Goal: Task Accomplishment & Management: Manage account settings

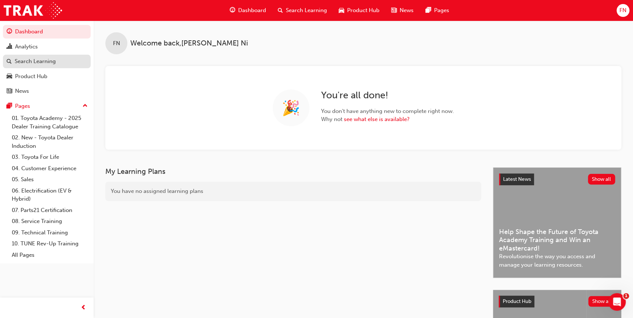
drag, startPoint x: 32, startPoint y: 64, endPoint x: 37, endPoint y: 66, distance: 5.1
click at [32, 64] on div "Search Learning" at bounding box center [35, 61] width 41 height 8
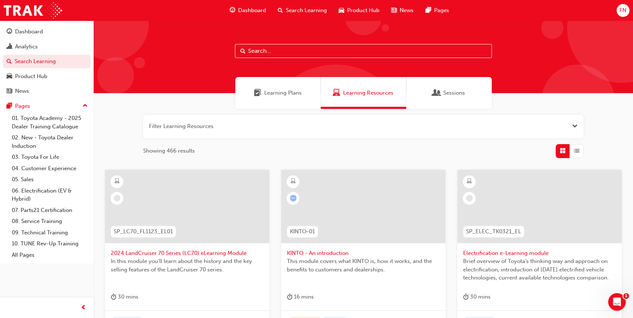
click at [624, 13] on span "FN" at bounding box center [623, 10] width 7 height 8
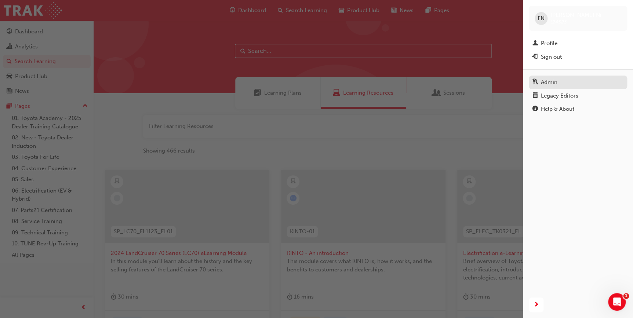
click at [549, 83] on div "Admin" at bounding box center [549, 82] width 17 height 8
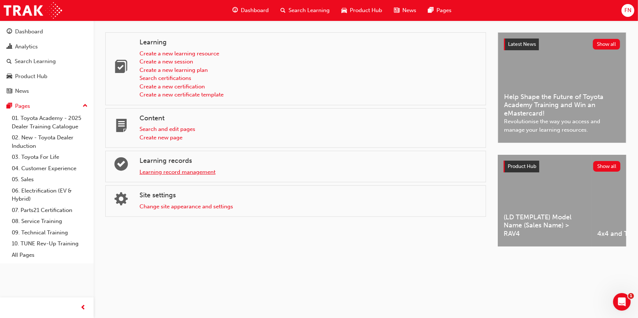
click at [156, 169] on link "Learning record management" at bounding box center [178, 172] width 76 height 7
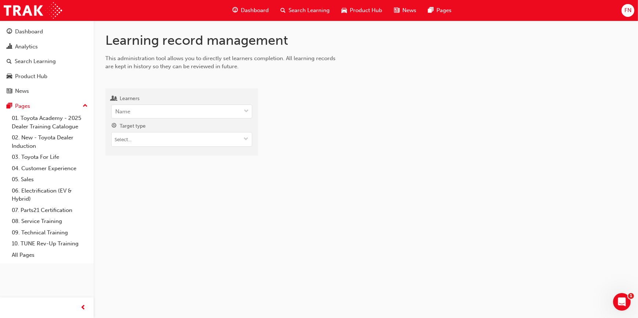
click at [145, 120] on div "Learners Name Target type" at bounding box center [181, 120] width 141 height 53
click at [146, 114] on div "Name" at bounding box center [176, 111] width 129 height 13
click at [116, 114] on input "Learners 0 results available. Use Up and Down to choose options, press Enter to…" at bounding box center [115, 111] width 1 height 6
paste input "[PERSON_NAME]"
type input "[PERSON_NAME]"
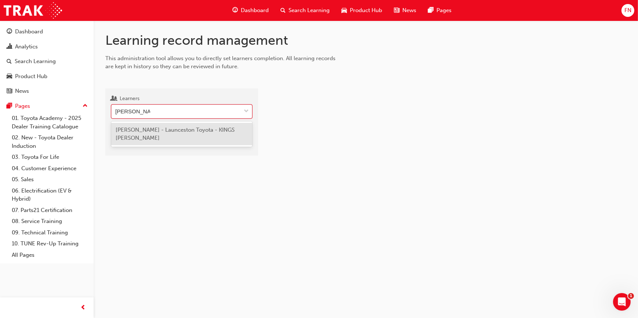
click at [163, 130] on span "[PERSON_NAME] - Launceston Toyota - KINGS [PERSON_NAME]" at bounding box center [175, 134] width 119 height 15
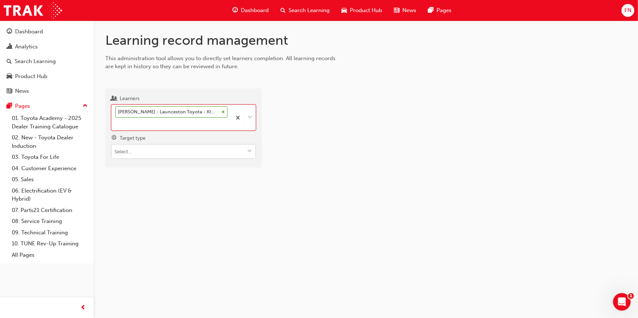
click at [172, 150] on input "Target type" at bounding box center [184, 152] width 144 height 14
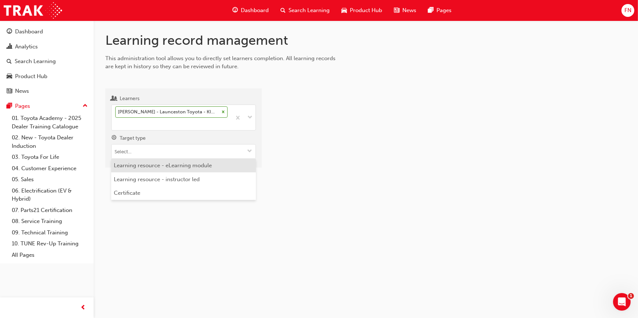
click at [156, 168] on li "Learning resource - eLearning module" at bounding box center [183, 166] width 145 height 14
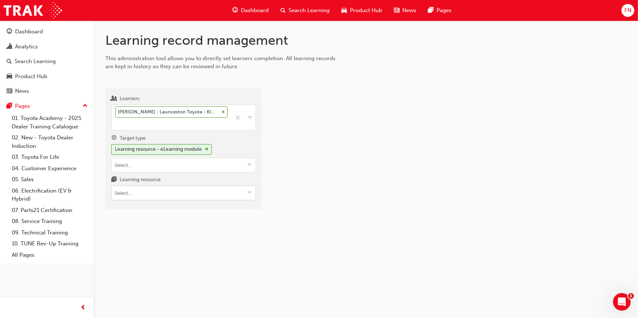
click at [152, 196] on input "Learning resource" at bounding box center [184, 193] width 144 height 14
click at [154, 231] on div "Learning record management This administration tool allows you to directly set …" at bounding box center [366, 127] width 545 height 212
click at [187, 202] on div "Learners [PERSON_NAME] - Launceston Toyota - KINGS [PERSON_NAME] Target type Le…" at bounding box center [183, 148] width 156 height 121
click at [178, 193] on input "Learning resource" at bounding box center [184, 193] width 144 height 14
type input "tfl"
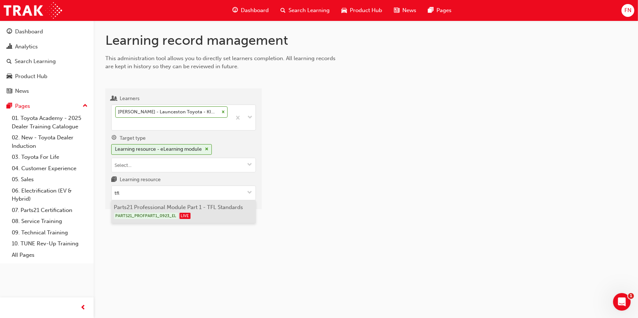
click at [180, 202] on li "Parts21 Professional Module Part 1 - TFL Standards PARTS21_PROFPART1_0923_EL LI…" at bounding box center [183, 211] width 145 height 23
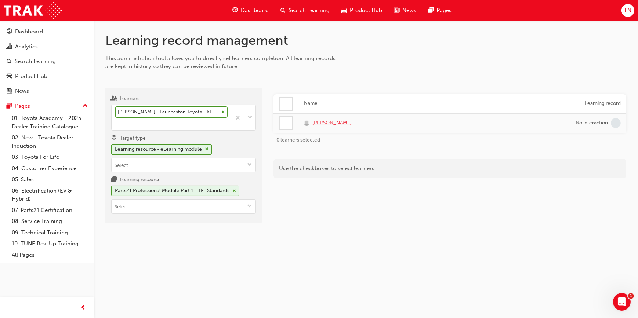
click at [332, 122] on span "[PERSON_NAME]" at bounding box center [331, 123] width 39 height 8
click at [236, 189] on span "cross-icon" at bounding box center [234, 191] width 4 height 4
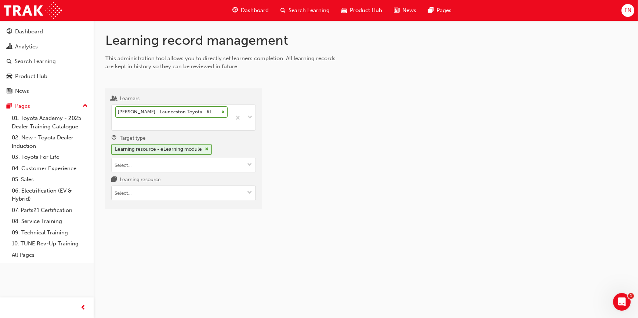
click at [160, 196] on input "Learning resource" at bounding box center [184, 193] width 144 height 14
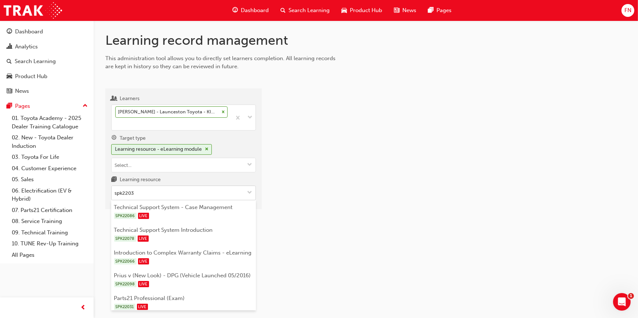
type input "spk22039"
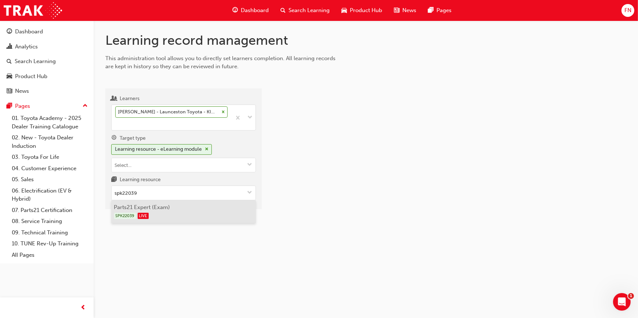
click at [158, 207] on li "Parts21 Expert (Exam) SPK22039 LIVE" at bounding box center [183, 211] width 145 height 23
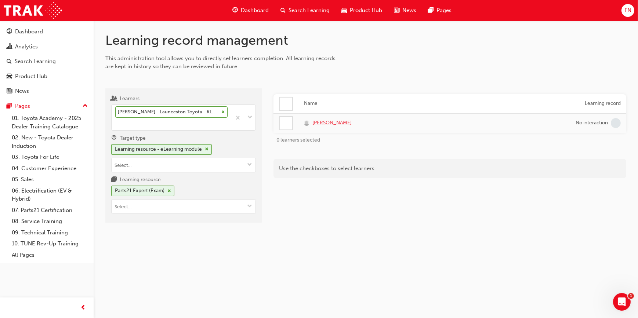
click at [331, 122] on span "[PERSON_NAME]" at bounding box center [331, 123] width 39 height 8
click at [171, 188] on div "Parts21 Expert (Exam)" at bounding box center [142, 191] width 63 height 11
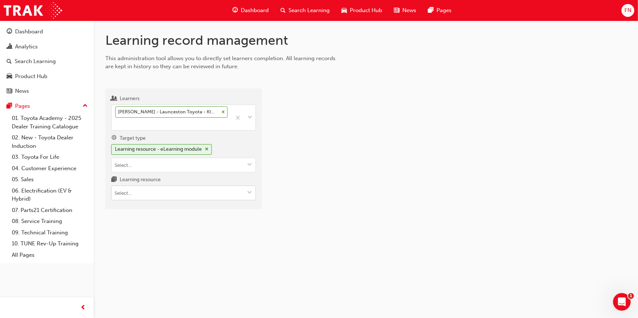
click at [151, 192] on input "Learning resource" at bounding box center [184, 193] width 144 height 14
type input "spk22031"
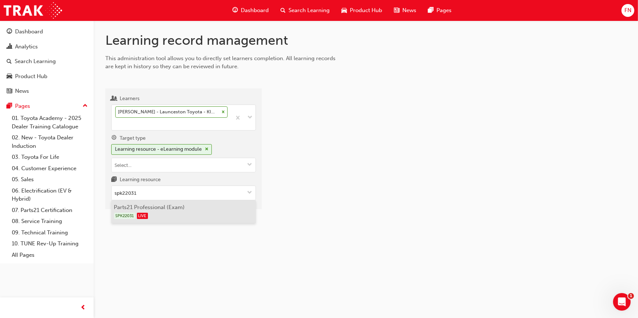
click at [149, 211] on div "SPK22031 LIVE" at bounding box center [183, 215] width 139 height 9
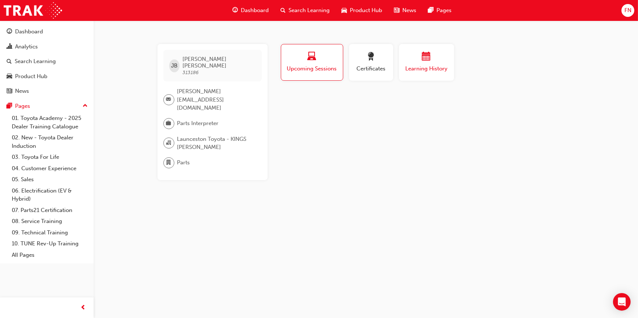
click at [434, 66] on span "Learning History" at bounding box center [427, 69] width 44 height 8
click at [431, 62] on div "button" at bounding box center [427, 57] width 44 height 11
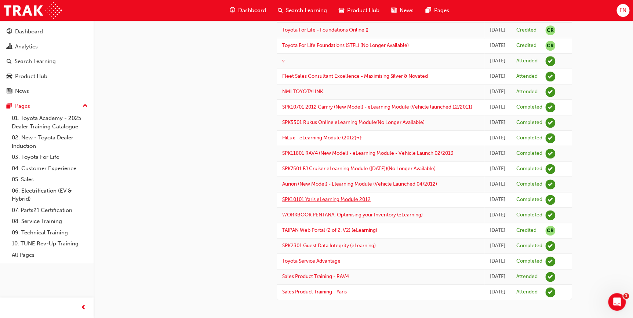
scroll to position [534, 0]
click at [43, 63] on div "Search Learning" at bounding box center [35, 61] width 41 height 8
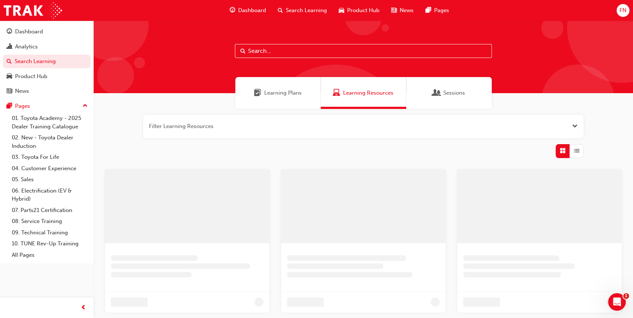
click at [307, 50] on input "text" at bounding box center [363, 51] width 257 height 14
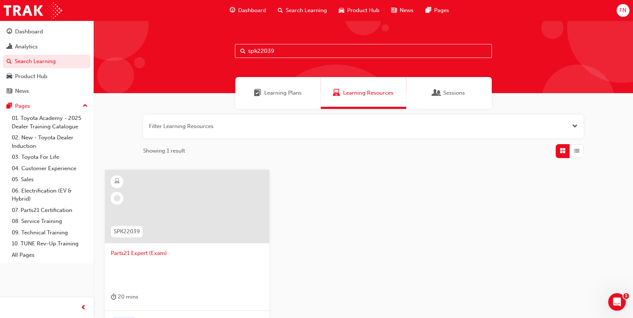
type input "spk22039"
click at [176, 255] on span "Parts21 Expert (Exam)" at bounding box center [187, 253] width 153 height 8
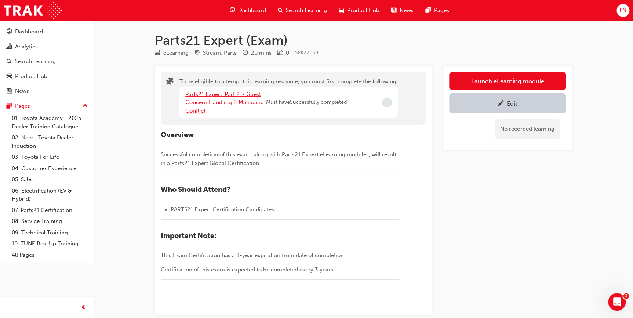
click at [238, 103] on link "Parts21 Expert 'Part 2' - Guest Concern Handling & Managing Conflict" at bounding box center [224, 102] width 79 height 23
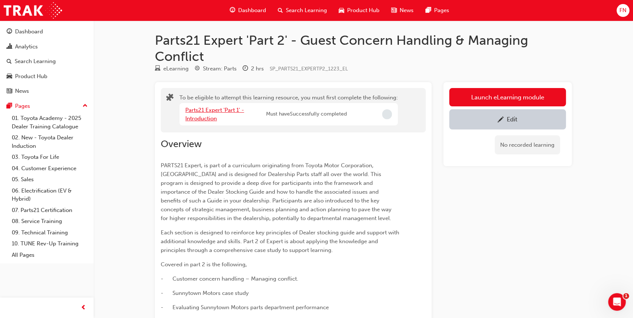
click at [220, 108] on link "Parts21 Expert 'Part 1' - Introduction" at bounding box center [214, 114] width 59 height 15
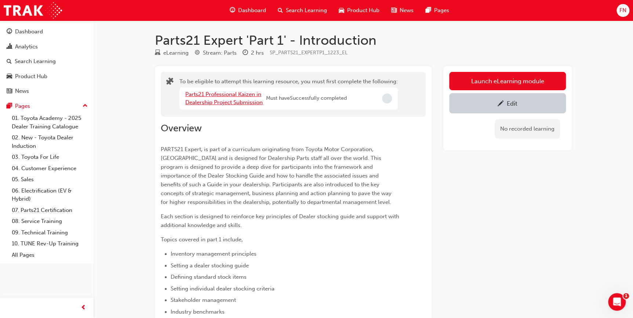
click at [238, 96] on link "Parts21 Professional Kaizen in Dealership Project Submission" at bounding box center [223, 98] width 77 height 15
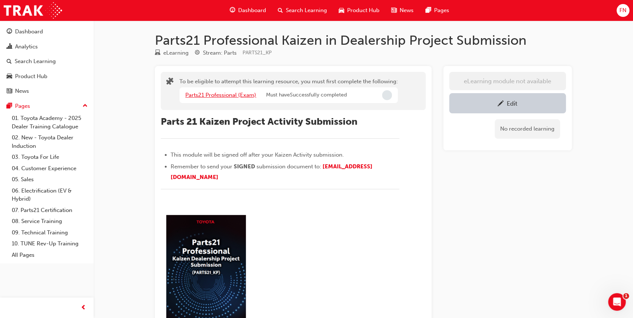
click at [217, 95] on link "Parts21 Professional (Exam)" at bounding box center [220, 95] width 71 height 7
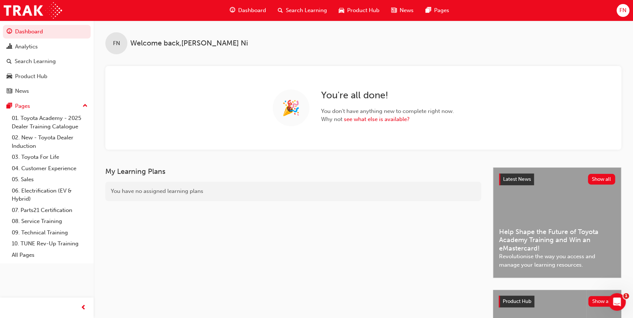
click at [627, 8] on div "FN" at bounding box center [623, 10] width 13 height 13
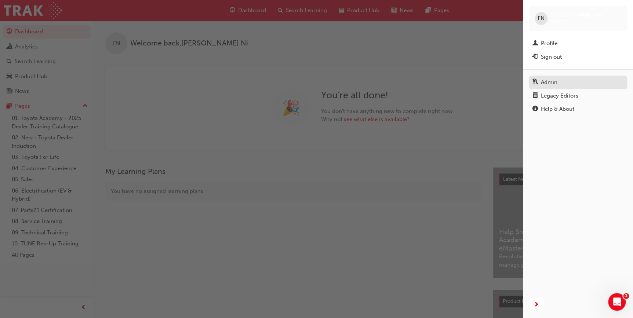
click at [553, 80] on div "Admin" at bounding box center [549, 82] width 17 height 8
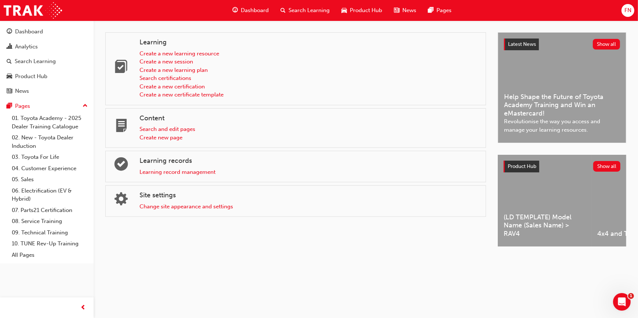
click at [627, 11] on span "FN" at bounding box center [628, 10] width 7 height 8
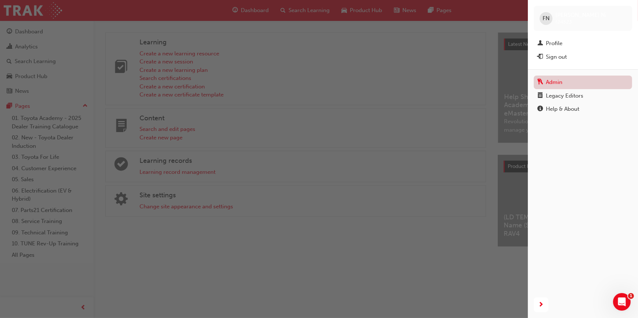
click at [542, 86] on link "Admin" at bounding box center [583, 83] width 98 height 14
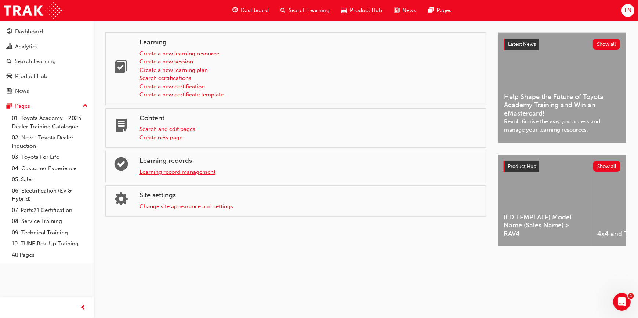
click at [153, 172] on link "Learning record management" at bounding box center [178, 172] width 76 height 7
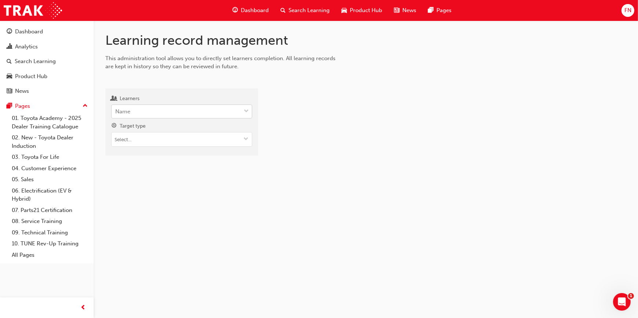
click at [136, 111] on div "Name" at bounding box center [176, 111] width 129 height 13
click at [116, 111] on input "Learners Name" at bounding box center [115, 111] width 1 height 6
paste input ": James Barker"
click at [117, 111] on input ": James Barker" at bounding box center [134, 111] width 38 height 6
drag, startPoint x: 117, startPoint y: 110, endPoint x: 97, endPoint y: 111, distance: 19.9
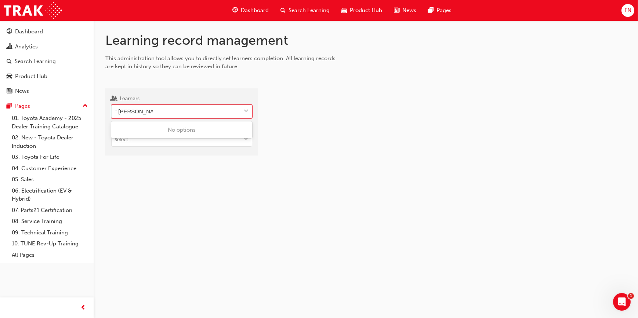
click at [97, 111] on div "Learning record management This administration tool allows you to directly set …" at bounding box center [366, 100] width 545 height 159
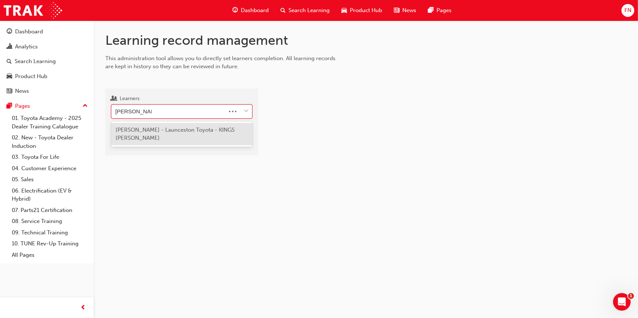
type input "James Barker"
click at [147, 129] on span "James Barker - Launceston Toyota - KINGS MEADOWS" at bounding box center [175, 134] width 119 height 15
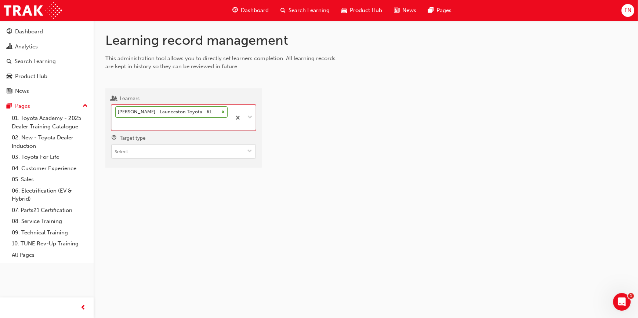
click at [149, 151] on input "Target type" at bounding box center [184, 152] width 144 height 14
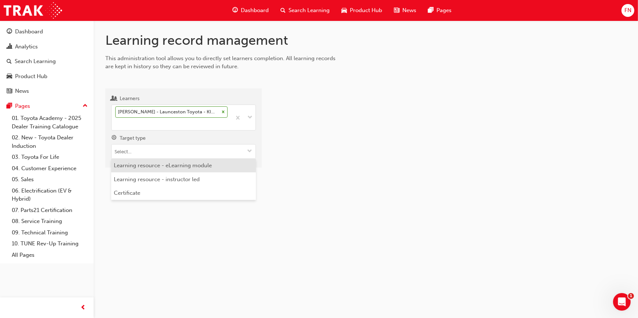
drag, startPoint x: 153, startPoint y: 166, endPoint x: 149, endPoint y: 174, distance: 9.2
click at [153, 167] on li "Learning resource - eLearning module" at bounding box center [183, 166] width 145 height 14
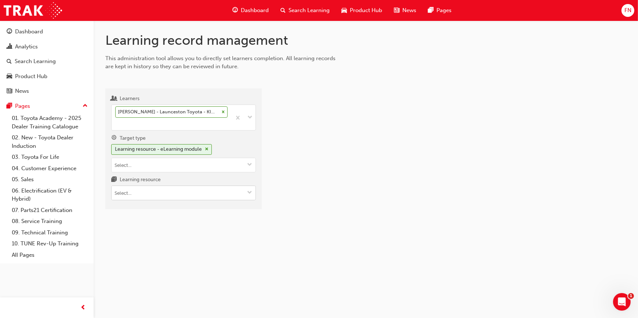
click at [129, 192] on input "Learning resource" at bounding box center [184, 193] width 144 height 14
type input "22039"
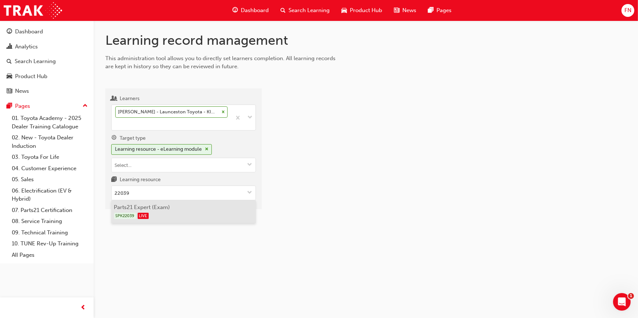
click at [143, 209] on li "Parts21 Expert (Exam) SPK22039 LIVE" at bounding box center [183, 211] width 145 height 23
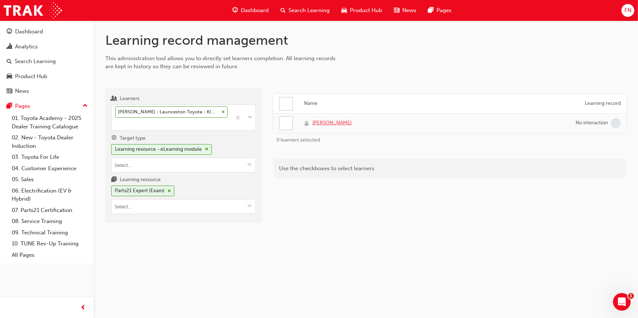
click at [329, 123] on span "James Barker" at bounding box center [331, 123] width 39 height 8
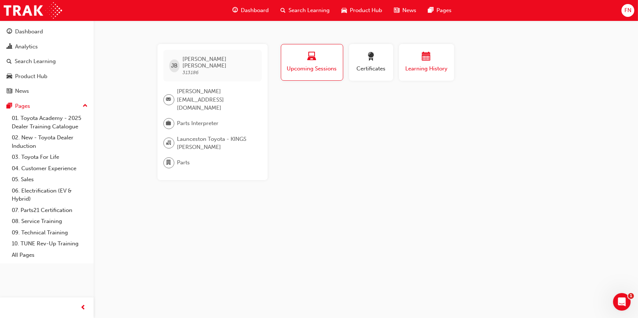
click at [421, 66] on span "Learning History" at bounding box center [427, 69] width 44 height 8
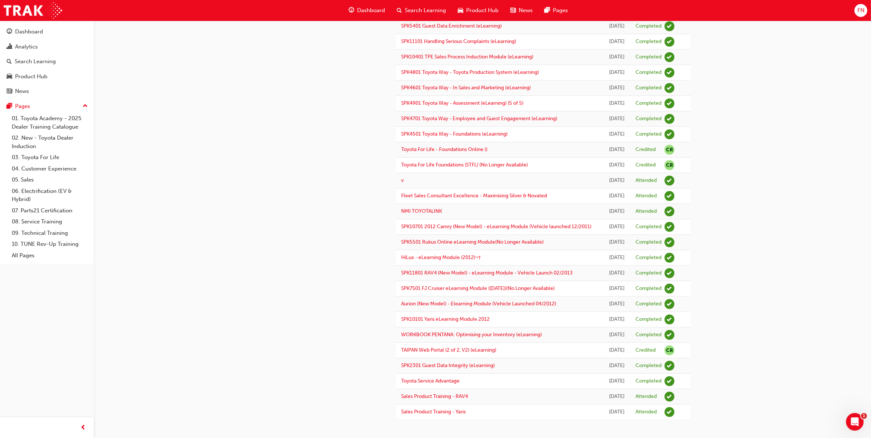
scroll to position [447, 0]
